Goal: Use online tool/utility: Utilize a website feature to perform a specific function

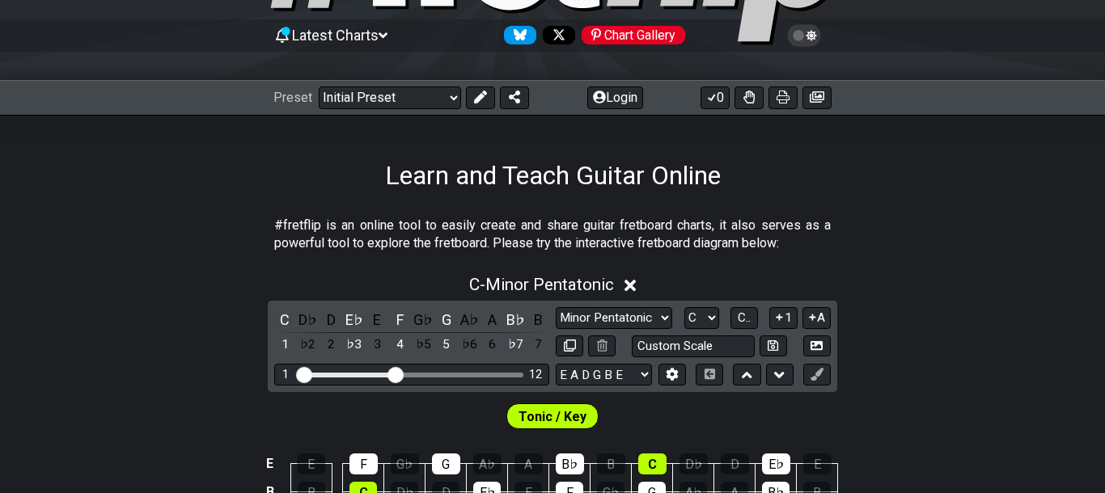
scroll to position [223, 0]
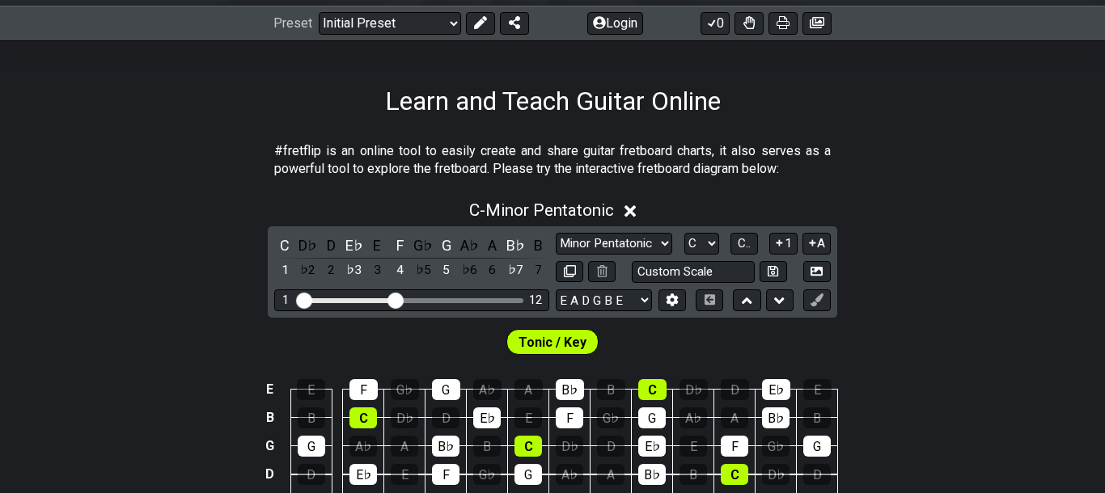
click at [1052, 243] on div "C - Minor Pentatonic C D♭ D E♭ E F G♭ G A♭ A B♭ B 1 ♭2 2 ♭3 3 4 ♭5 5 ♭6 6 ♭7 7 …" at bounding box center [552, 388] width 1105 height 395
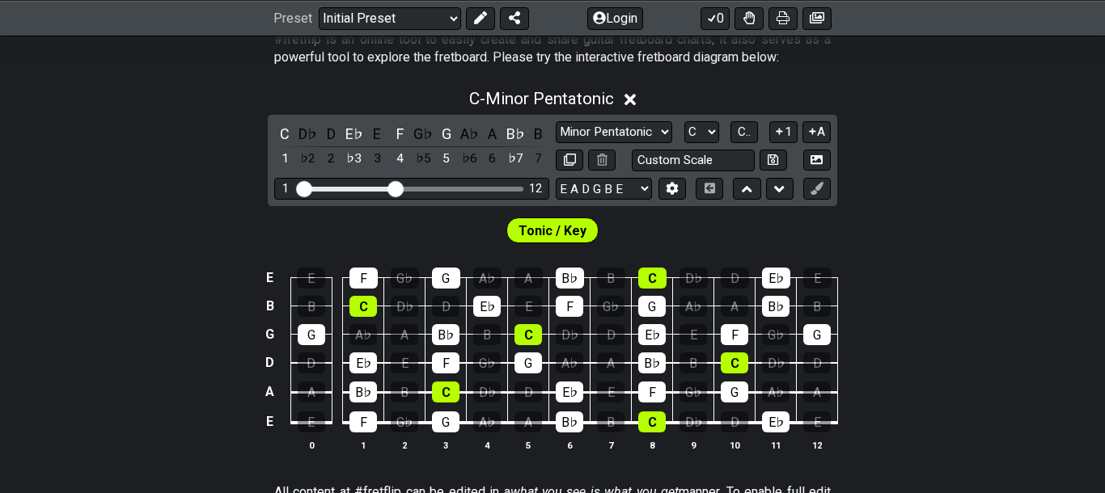
scroll to position [0, 0]
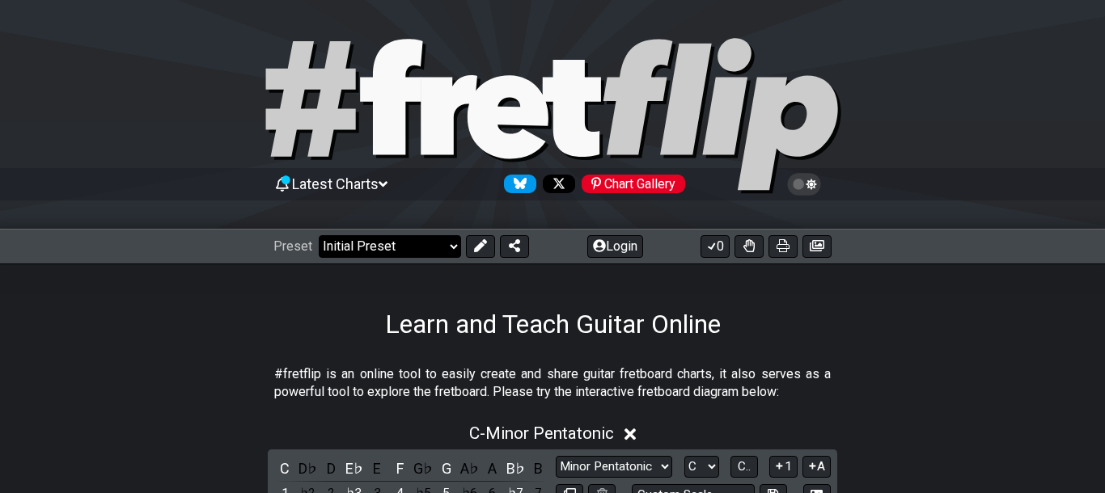
click at [446, 237] on select "Welcome to #fretflip! Initial Preset Custom Preset Minor Pentatonic Major Penta…" at bounding box center [390, 246] width 142 height 23
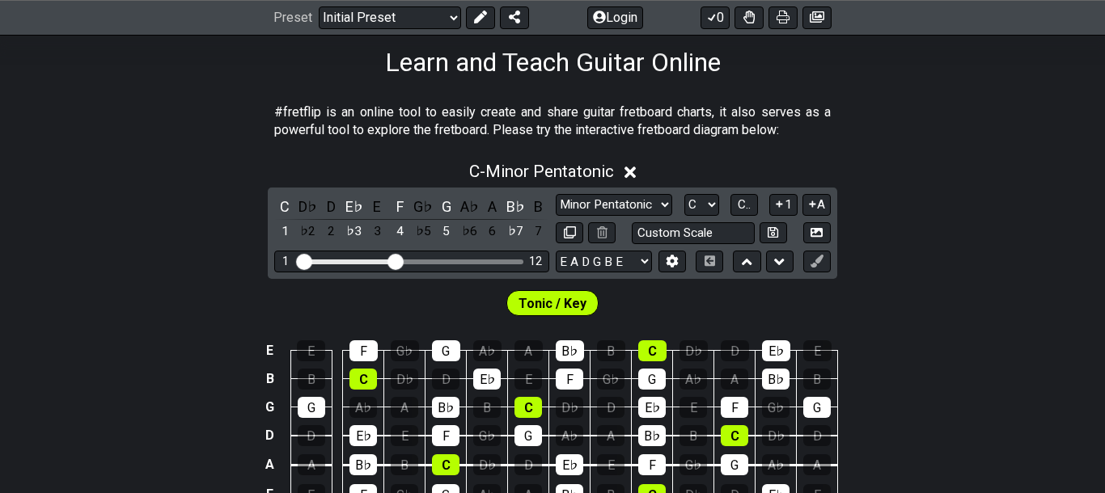
scroll to position [223, 0]
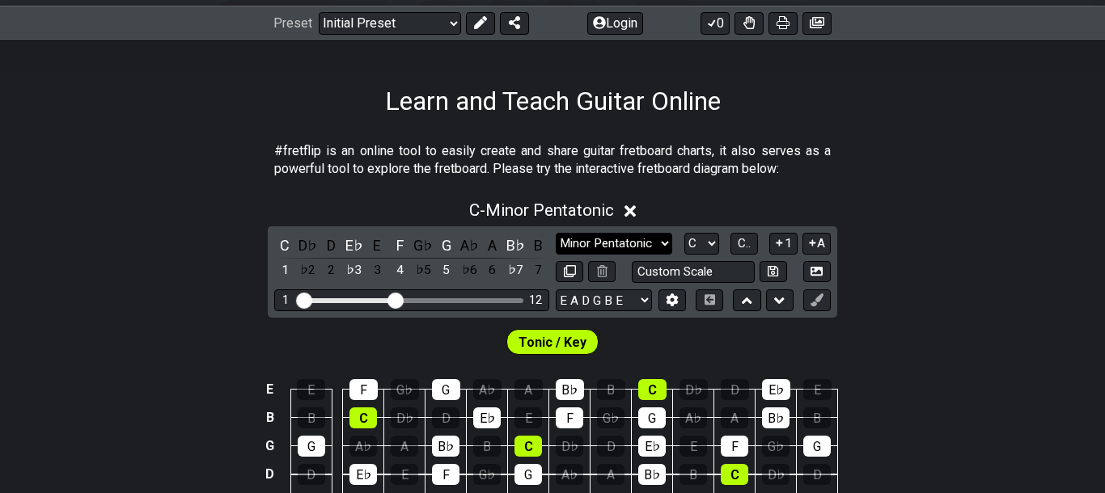
click at [556, 233] on select "Minor Pentatonic Click to edit Minor Pentatonic Major Pentatonic Minor Blues Ma…" at bounding box center [614, 244] width 116 height 22
select select "Major / [PERSON_NAME]"
click option "Major / [PERSON_NAME]" at bounding box center [0, 0] width 0 height 0
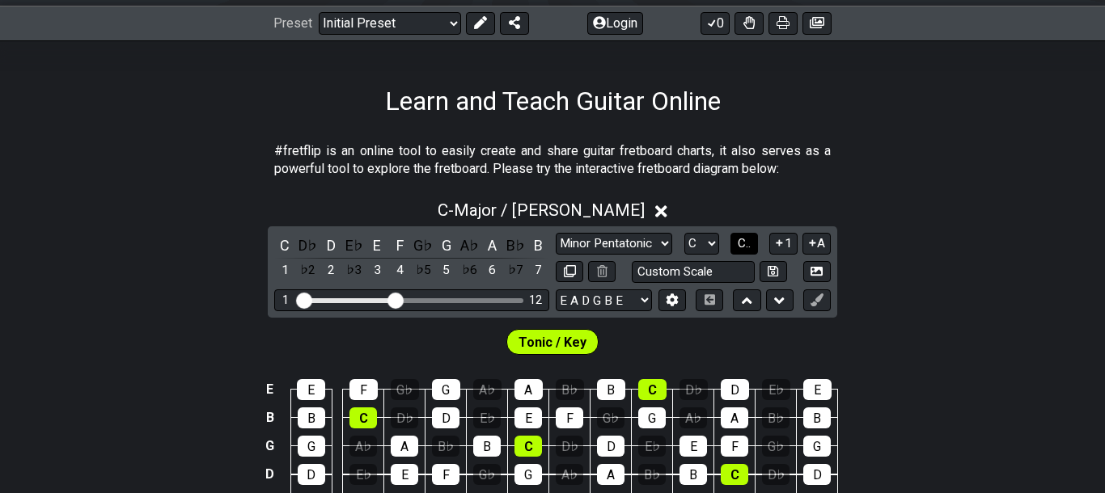
click at [755, 248] on button "C.." at bounding box center [743, 244] width 27 height 22
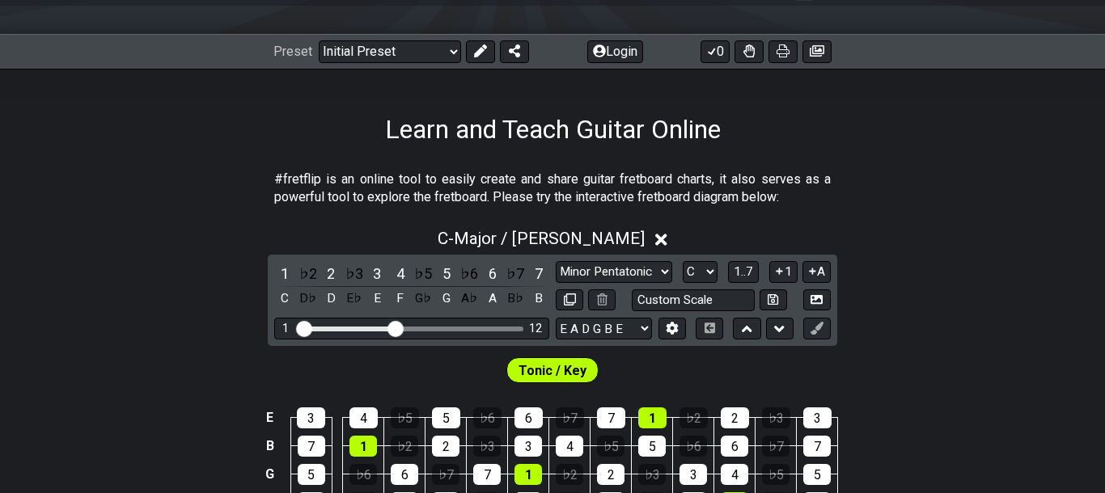
scroll to position [0, 0]
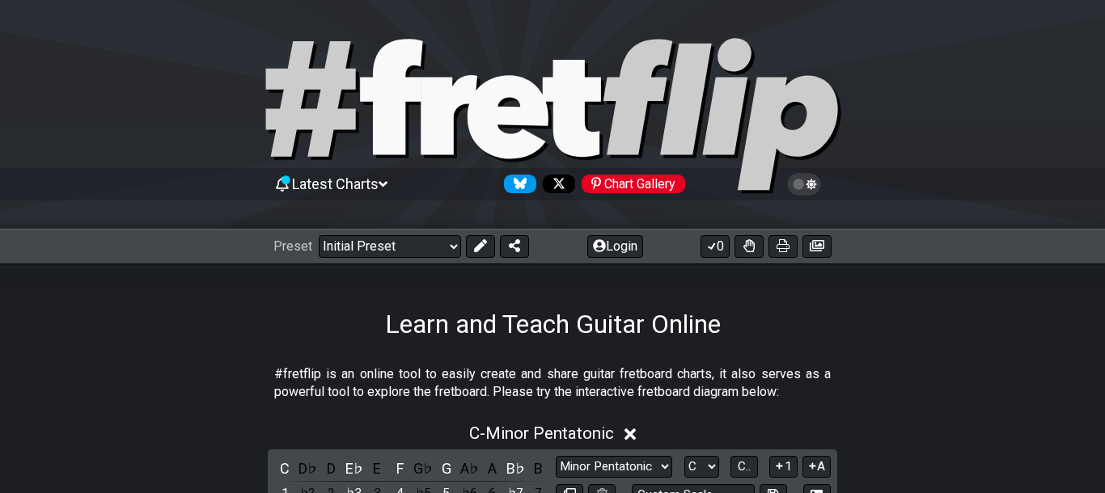
scroll to position [335, 0]
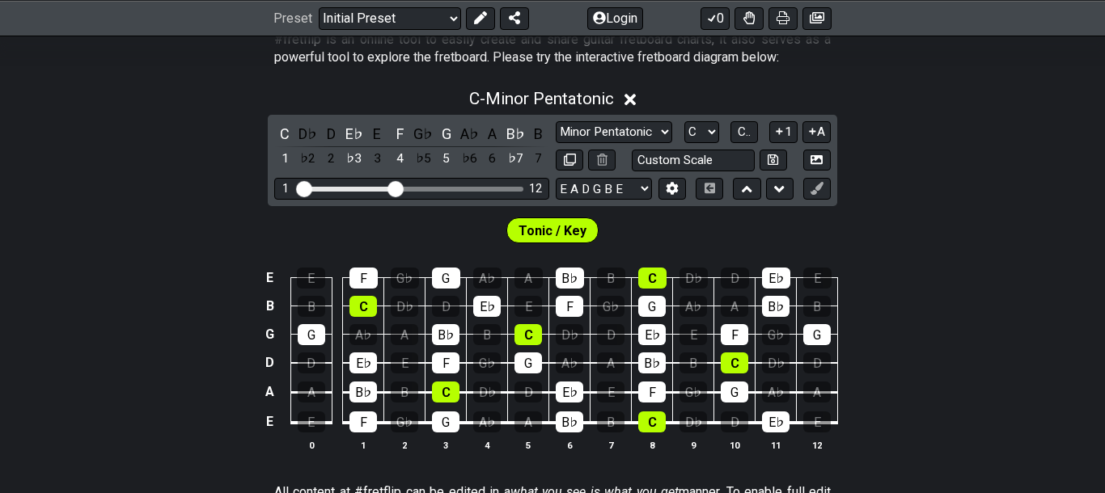
select select "Major"
click option "Major" at bounding box center [0, 0] width 0 height 0
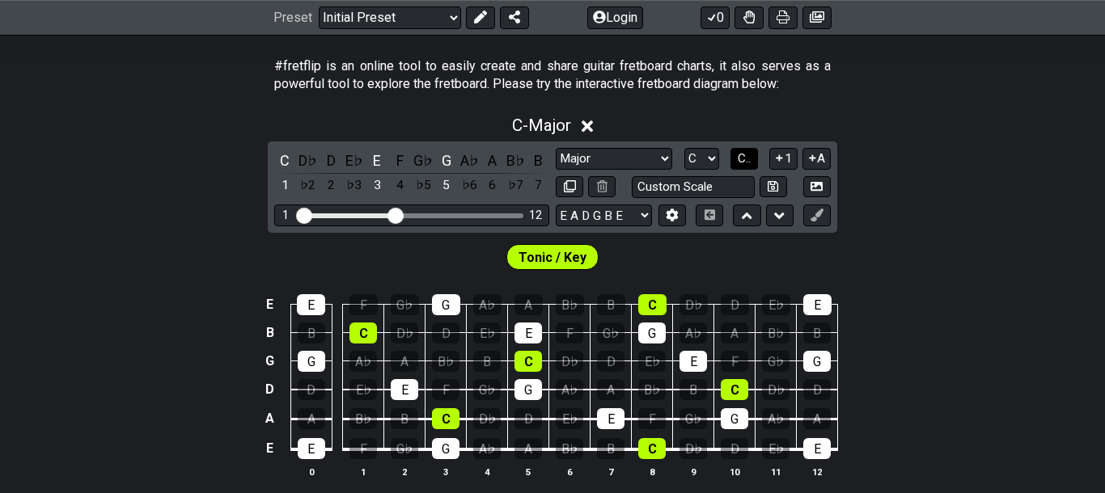
scroll to position [223, 0]
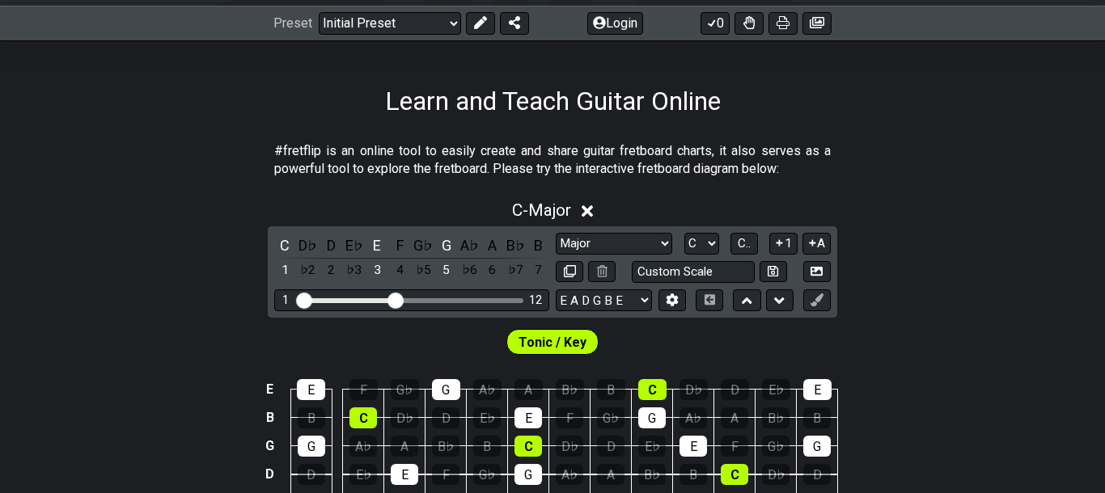
drag, startPoint x: 408, startPoint y: 302, endPoint x: 445, endPoint y: 312, distance: 38.5
click at [445, 312] on div "C D♭ D E♭ E F G♭ G A♭ A B♭ B 1 ♭2 2 ♭3 3 4 ♭5 5 ♭6 6 ♭7 7 Minor Pentatonic Clic…" at bounding box center [552, 271] width 569 height 91
drag, startPoint x: 396, startPoint y: 298, endPoint x: 603, endPoint y: 345, distance: 212.5
click at [527, 299] on input "Visible fret range" at bounding box center [412, 299] width 230 height 0
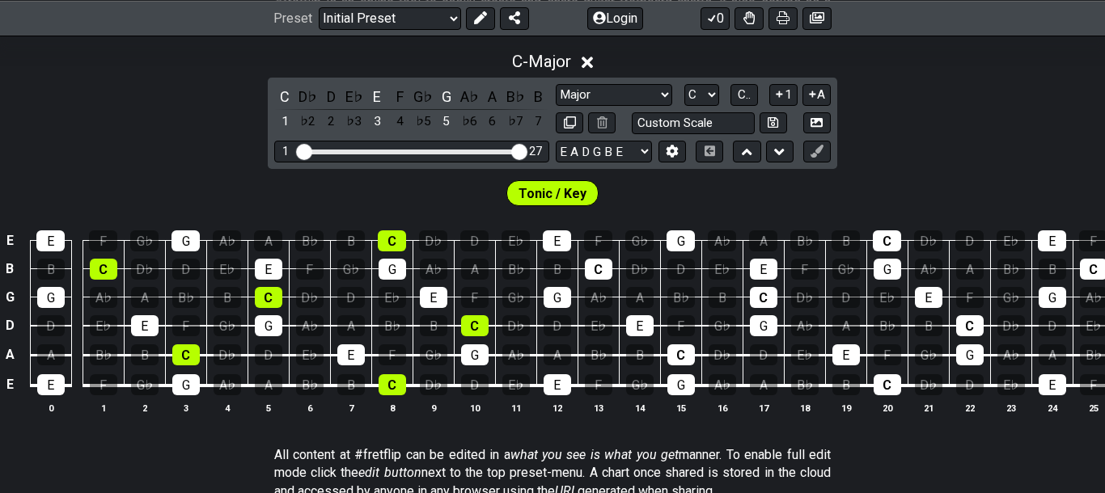
scroll to position [335, 0]
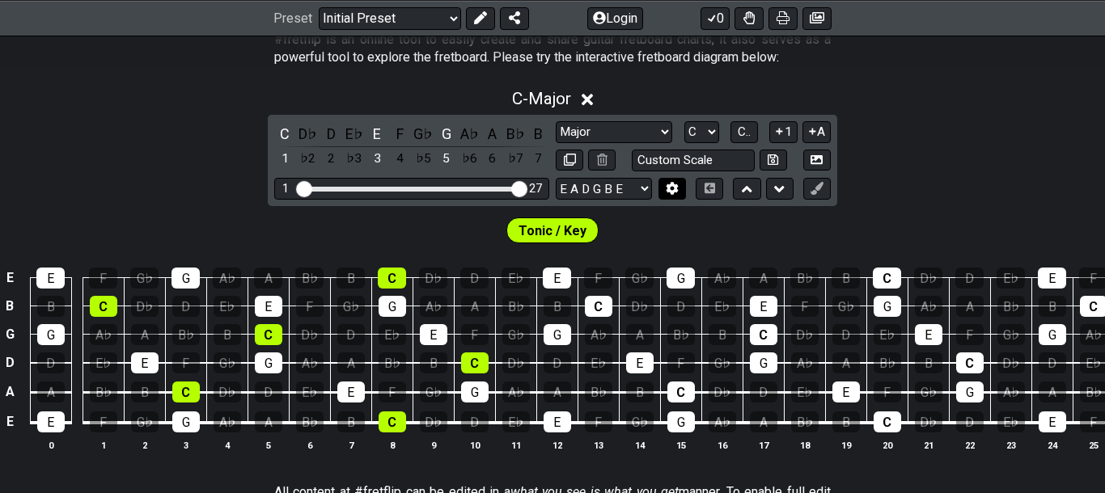
drag, startPoint x: 613, startPoint y: 198, endPoint x: 680, endPoint y: 192, distance: 67.4
click at [680, 192] on div "E A D G B E E A D G B E E A D G B E B E A D F♯ B A D G C E A D A D G B E E♭ A♭ …" at bounding box center [621, 189] width 130 height 22
click at [813, 136] on icon at bounding box center [812, 131] width 15 height 12
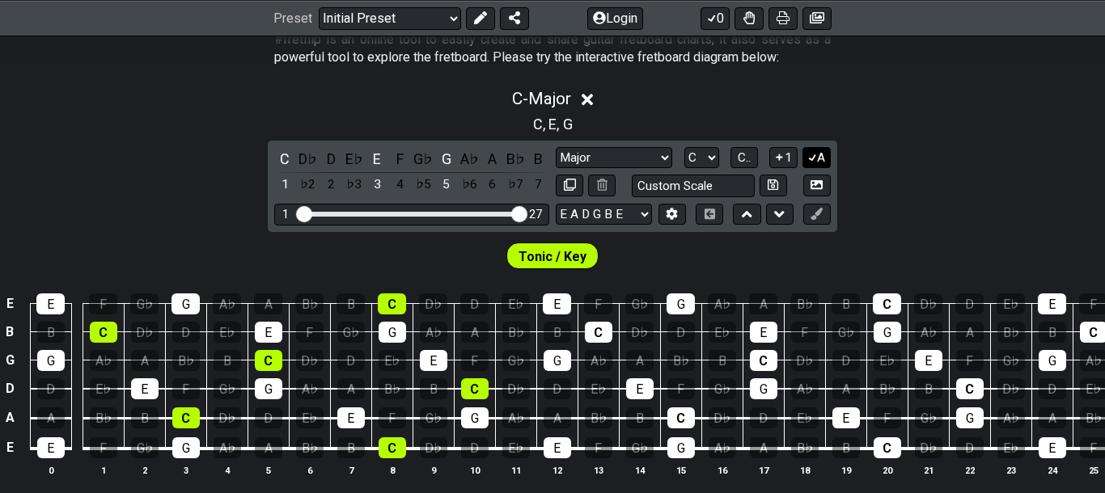
click at [812, 163] on button "A" at bounding box center [816, 158] width 28 height 22
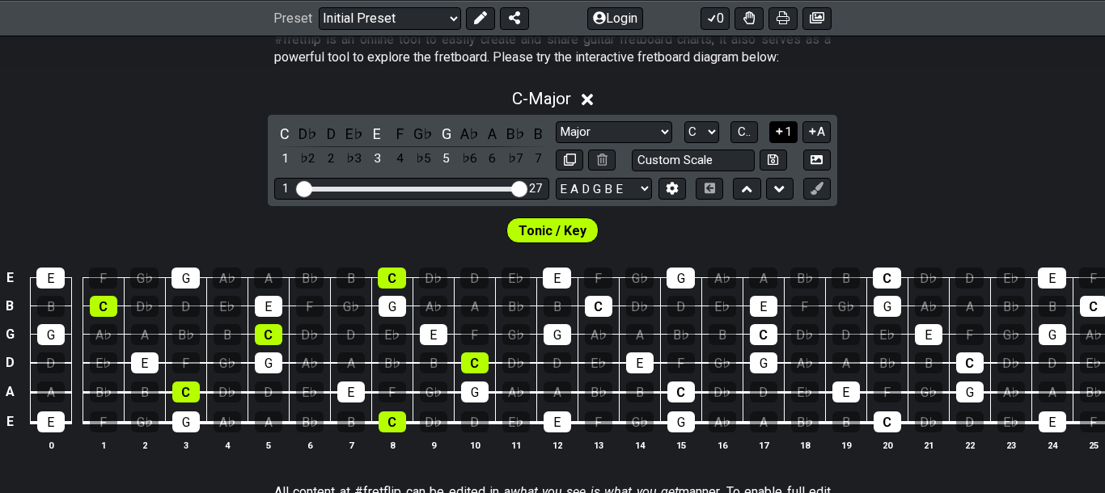
click at [785, 125] on button "1" at bounding box center [782, 132] width 27 height 22
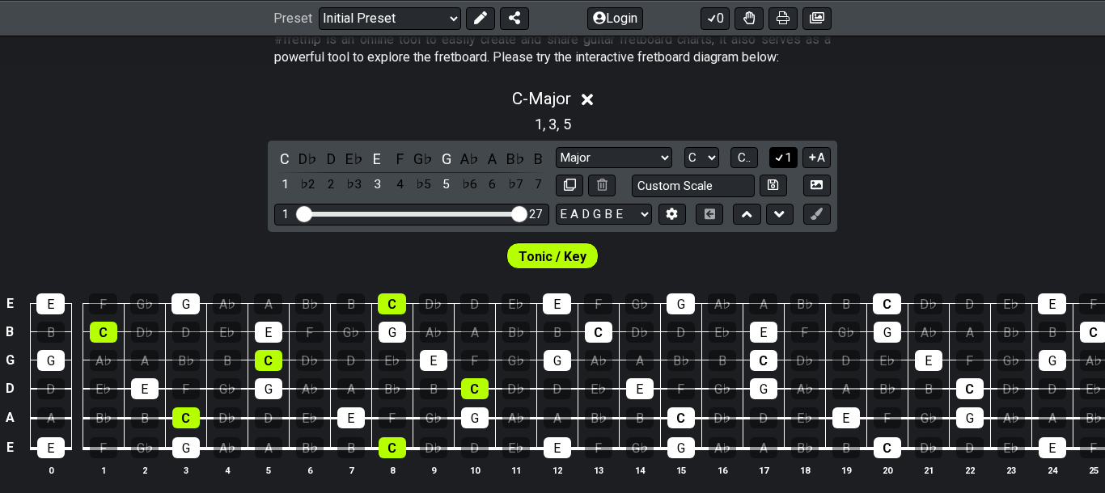
click at [783, 148] on button "1" at bounding box center [782, 158] width 27 height 22
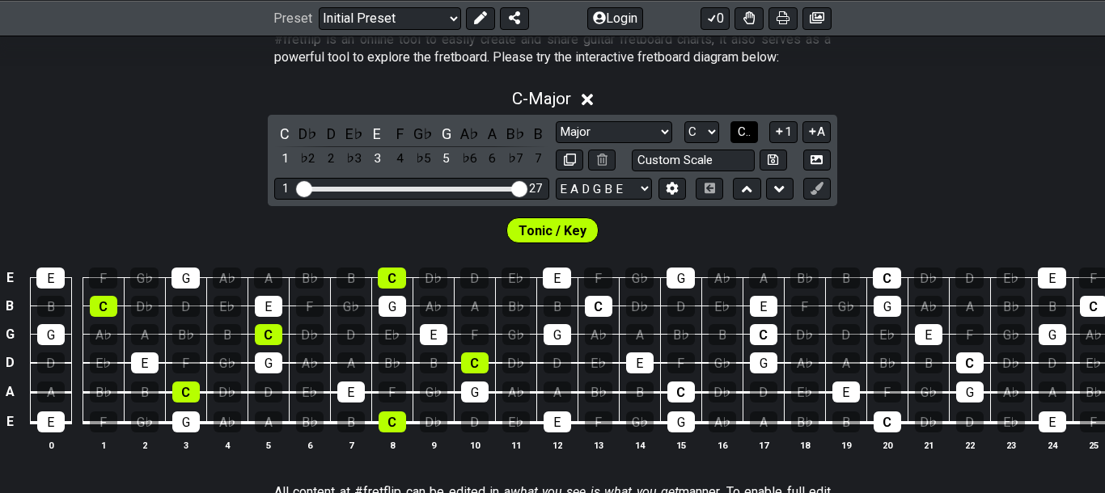
click at [751, 136] on span "C.." at bounding box center [744, 132] width 13 height 15
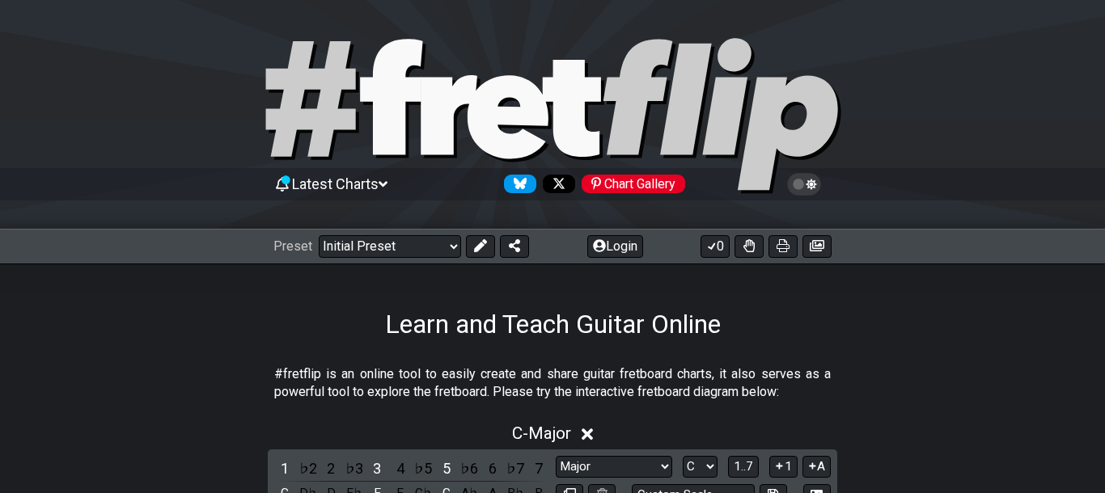
select select "Major"
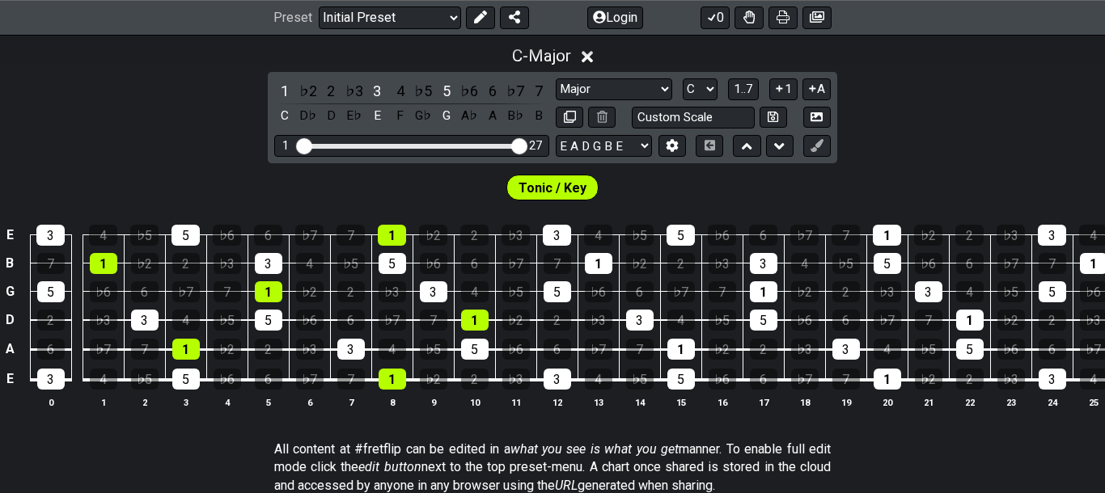
scroll to position [335, 0]
